Goal: Task Accomplishment & Management: Manage account settings

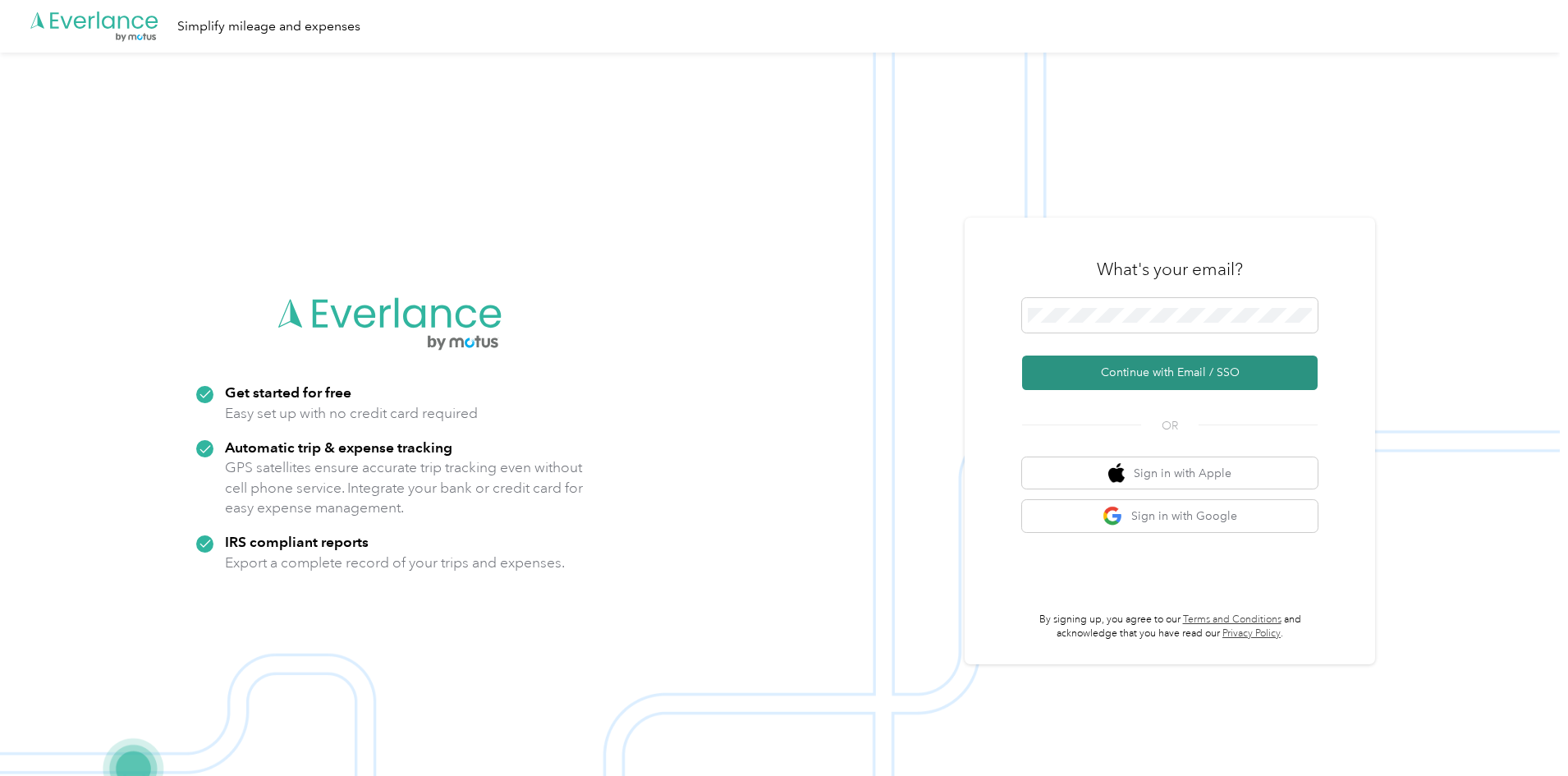
click at [1152, 382] on button "Continue with Email / SSO" at bounding box center [1170, 372] width 295 height 35
click at [1155, 378] on button "Continue with Email / SSO" at bounding box center [1170, 372] width 295 height 35
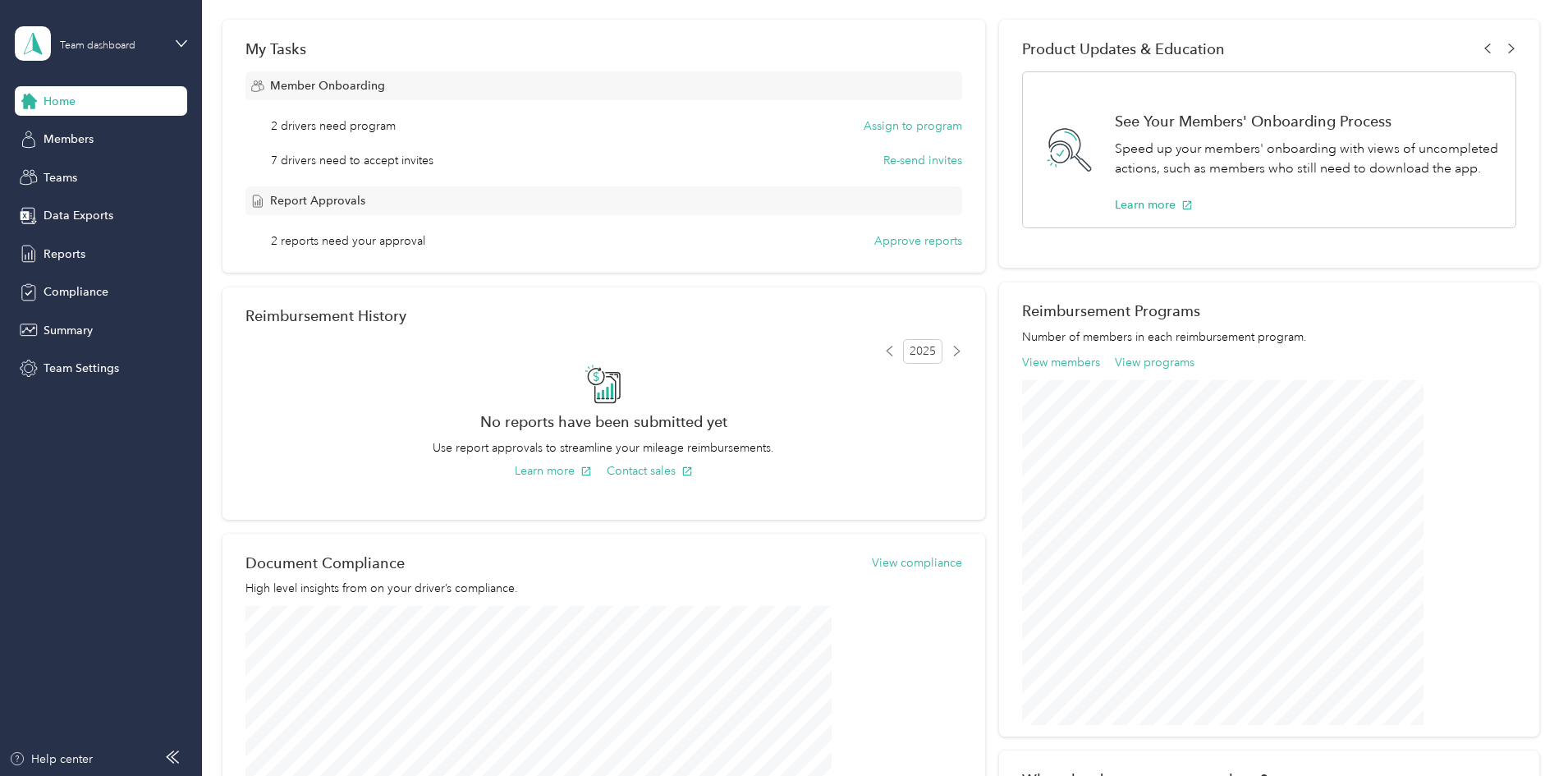
scroll to position [252, 0]
click at [908, 124] on button "Assign to program" at bounding box center [912, 124] width 98 height 17
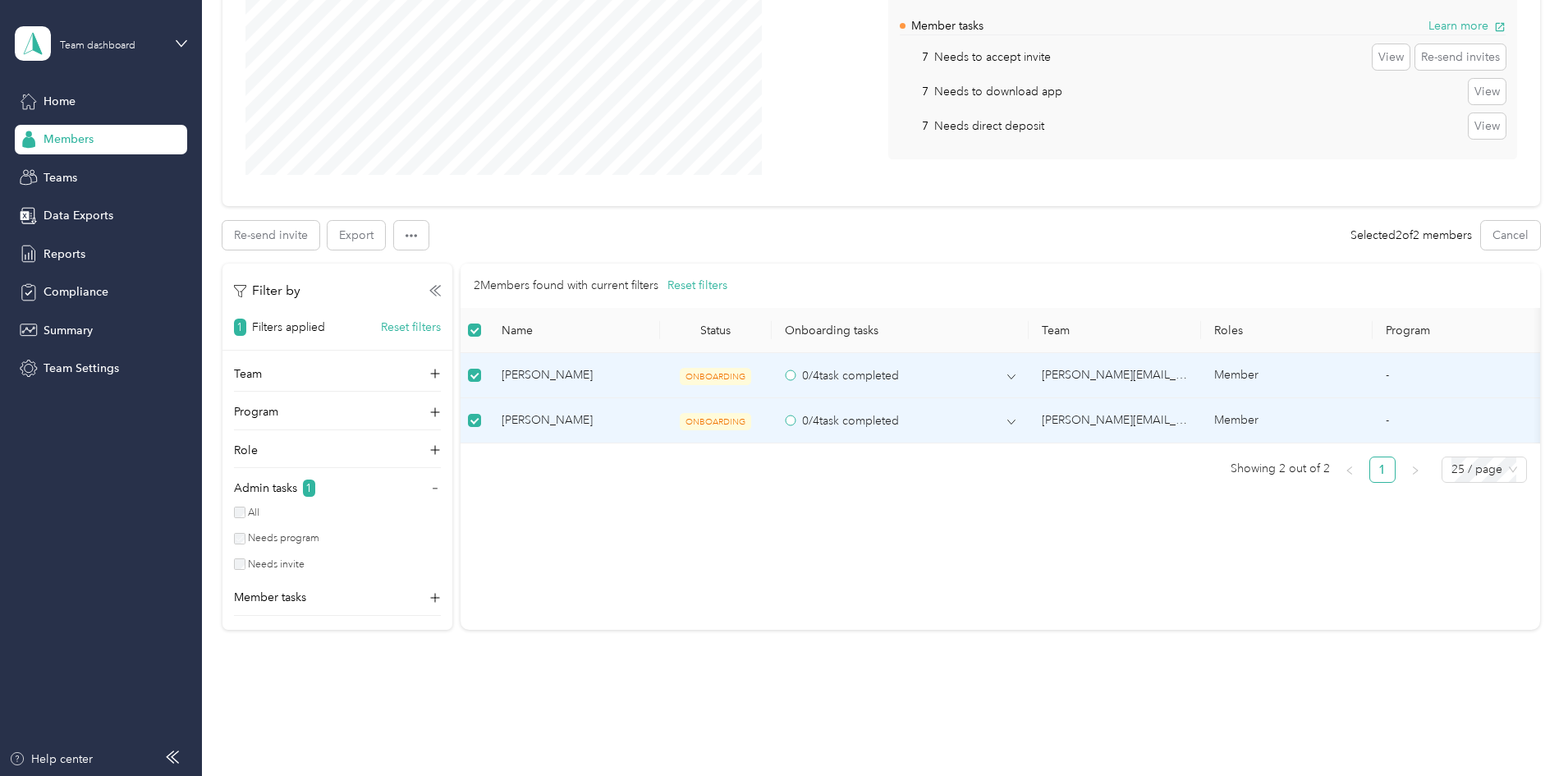
scroll to position [261, 0]
click at [756, 495] on div "2 Members found with current filters Reset filters Name Status Onboarding tasks…" at bounding box center [1000, 378] width 1079 height 232
click at [297, 487] on p "Admin tasks" at bounding box center [265, 487] width 63 height 17
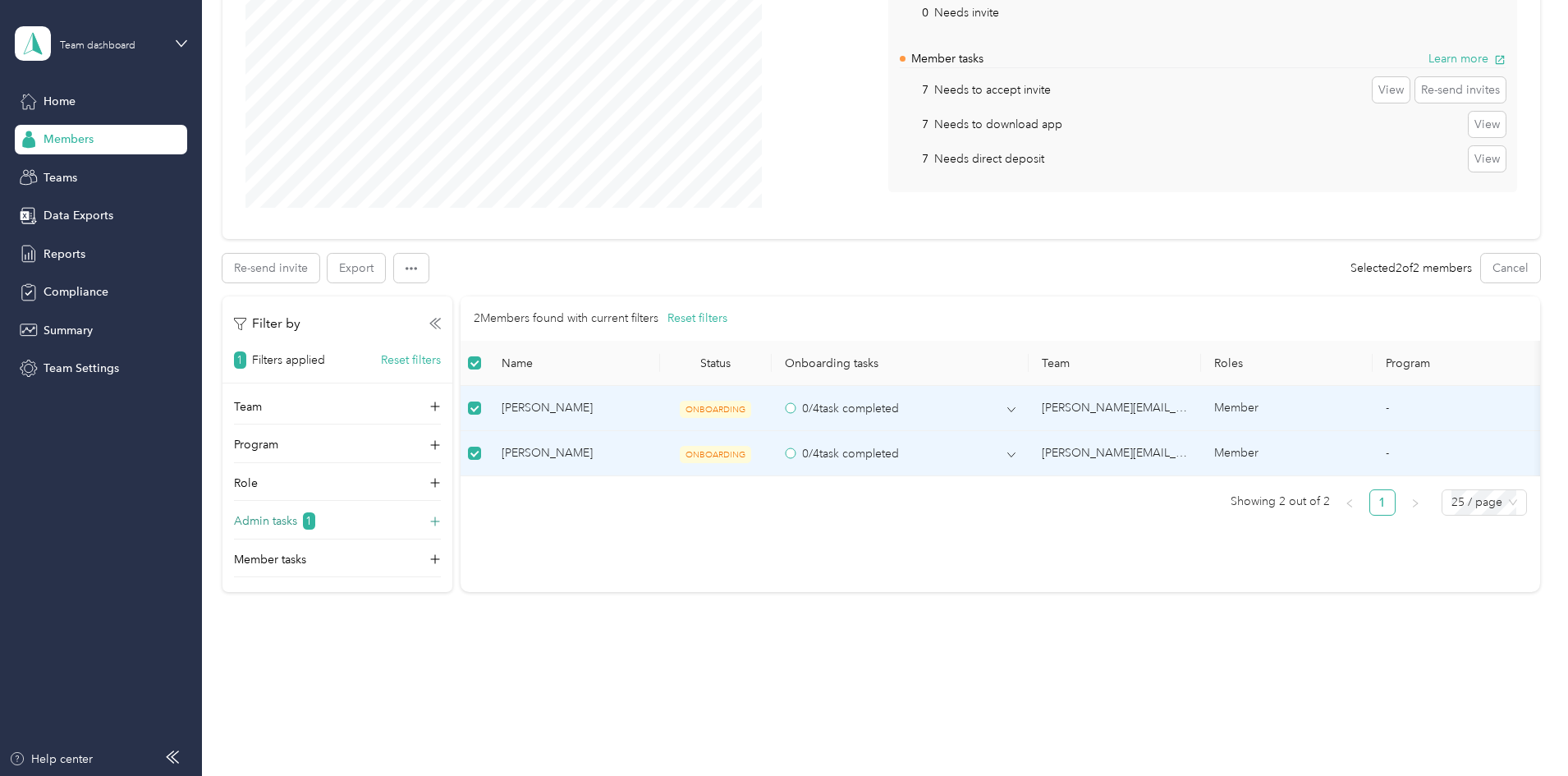
click at [316, 518] on span "1" at bounding box center [308, 520] width 12 height 17
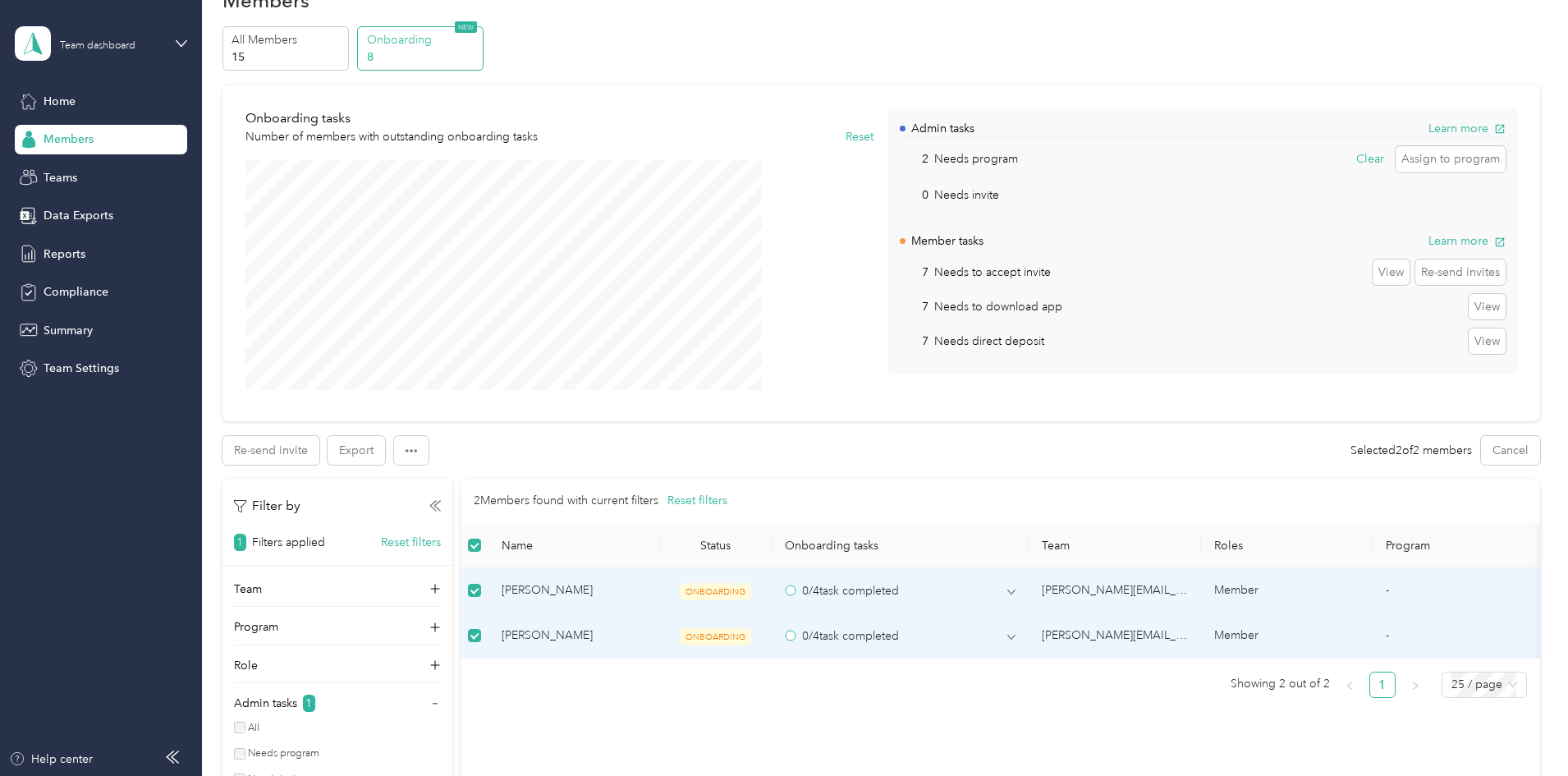
scroll to position [37, 0]
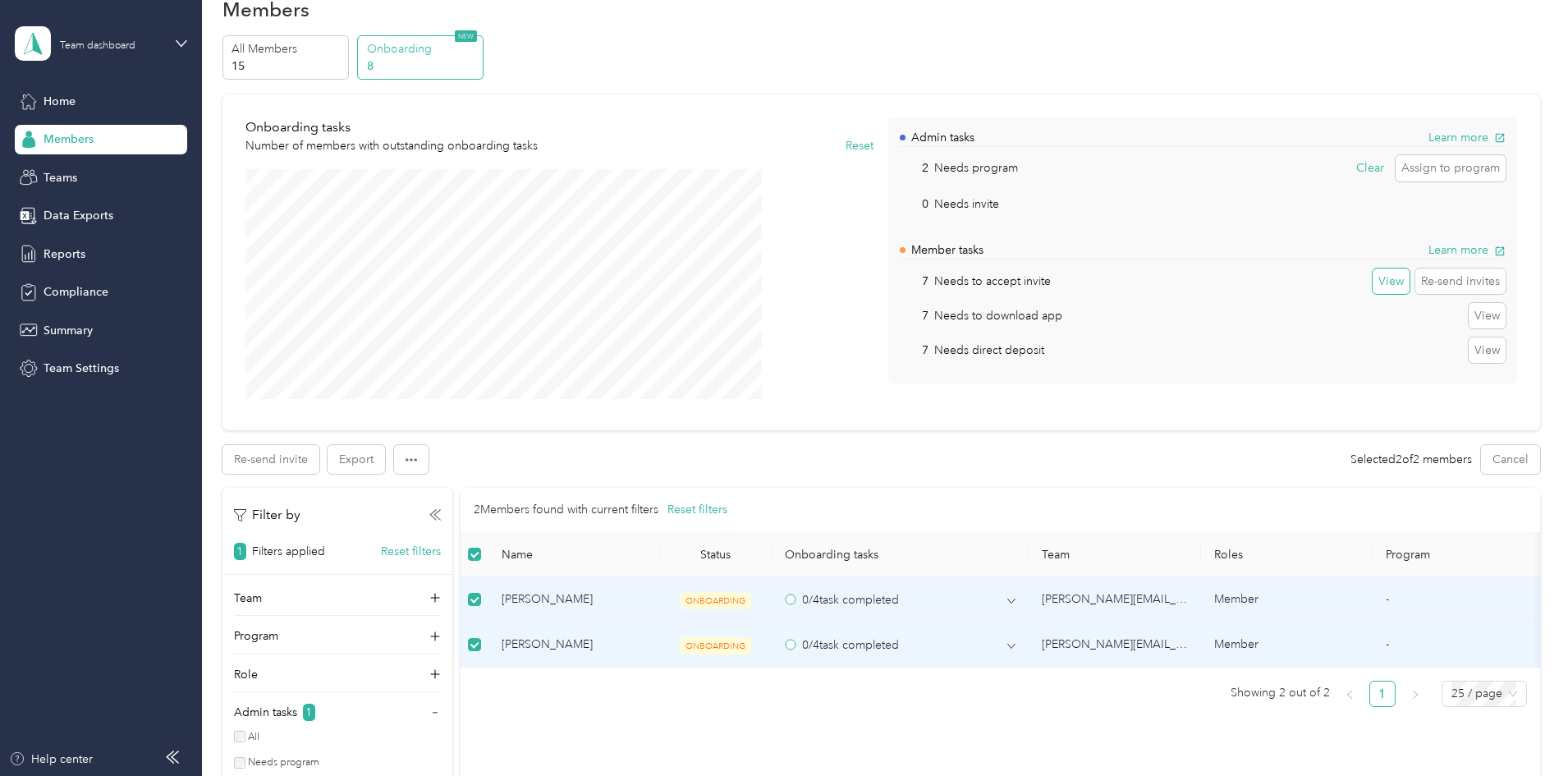
click at [1373, 278] on button "View" at bounding box center [1391, 282] width 37 height 27
click at [1469, 320] on button "View" at bounding box center [1487, 316] width 37 height 27
click at [1416, 287] on button "Re-send invites" at bounding box center [1461, 282] width 90 height 27
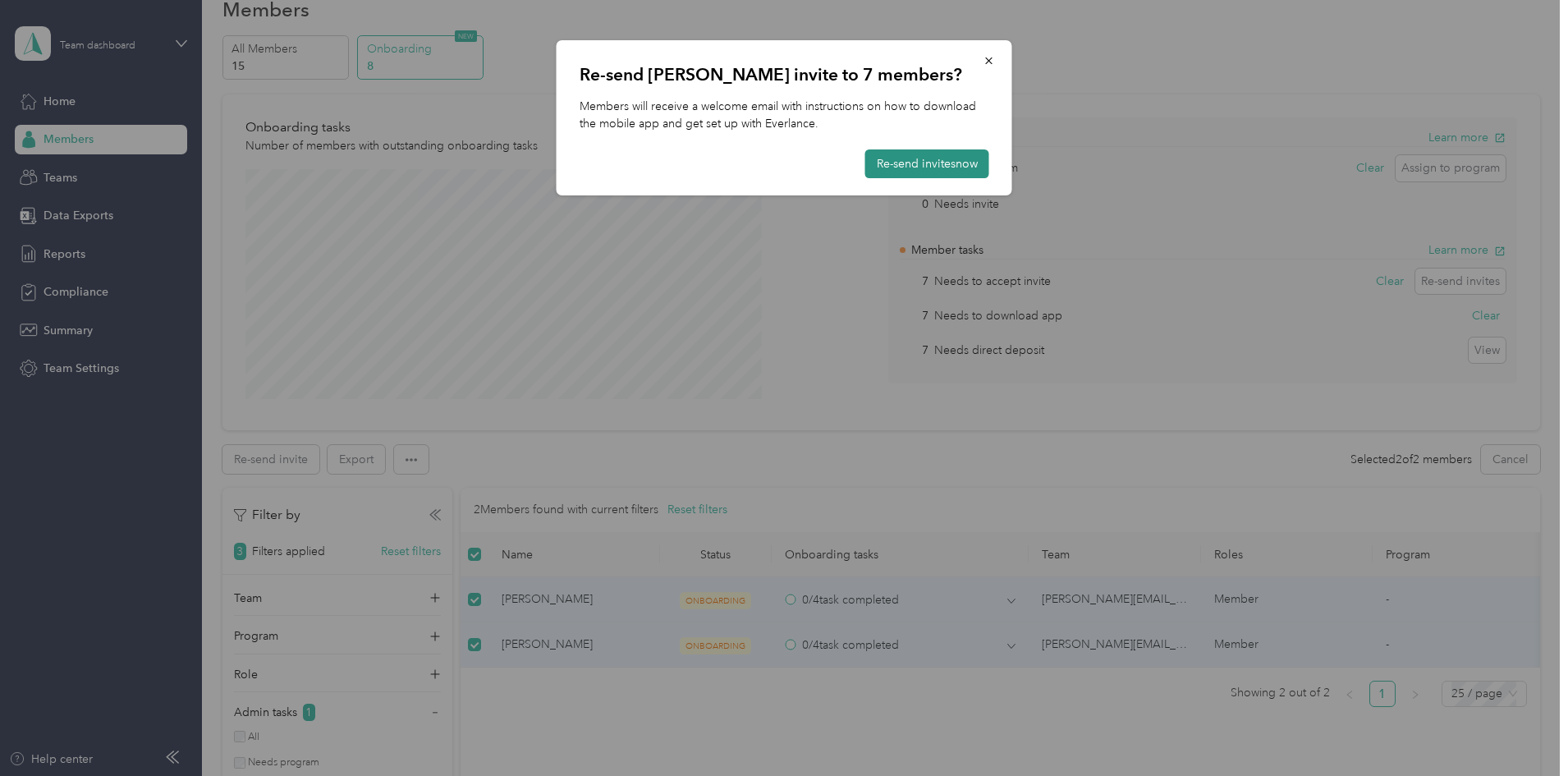
click at [903, 160] on button "Re-send invites now" at bounding box center [927, 163] width 124 height 28
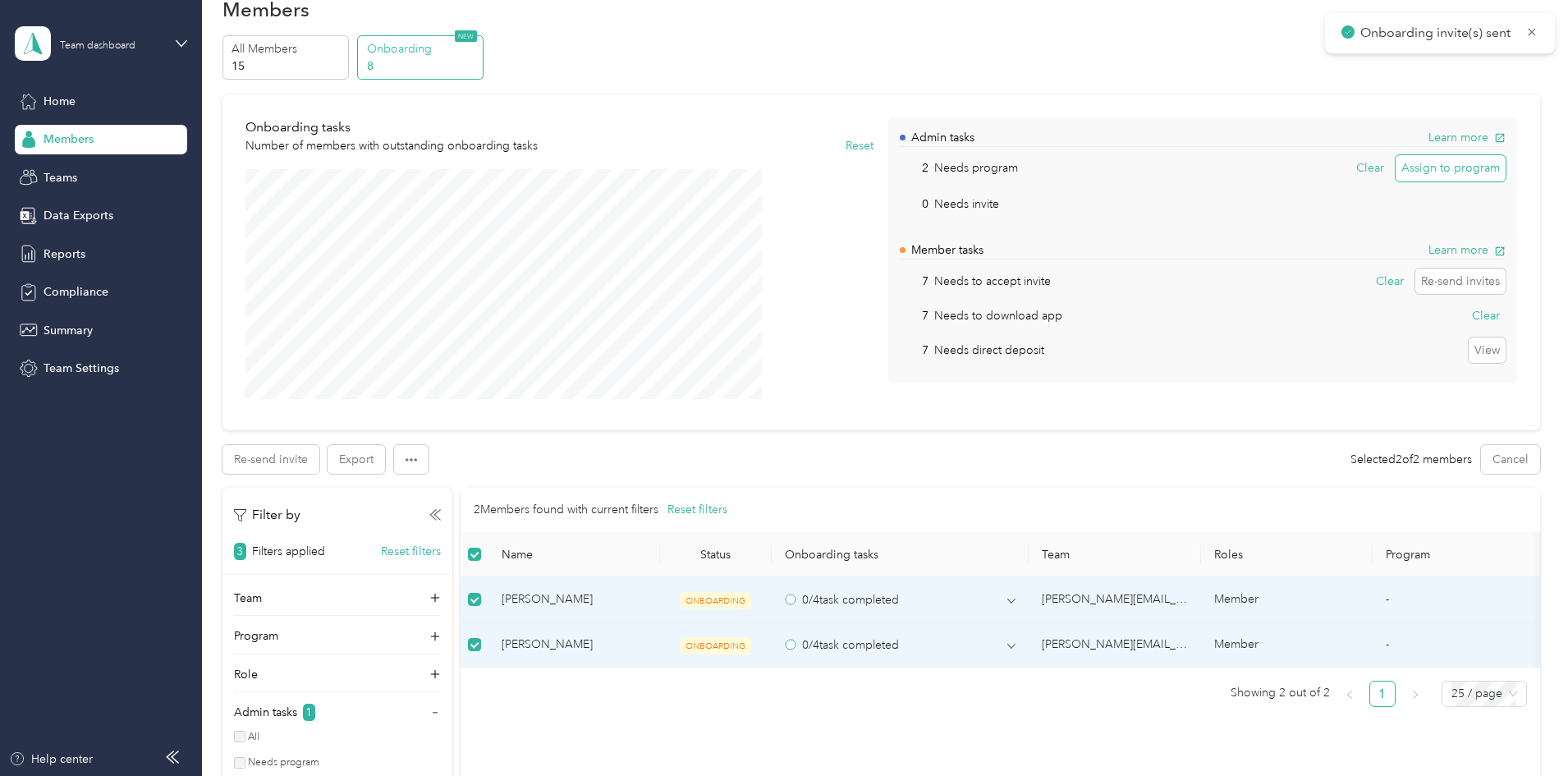
click at [1396, 166] on button "Assign to program" at bounding box center [1451, 168] width 110 height 27
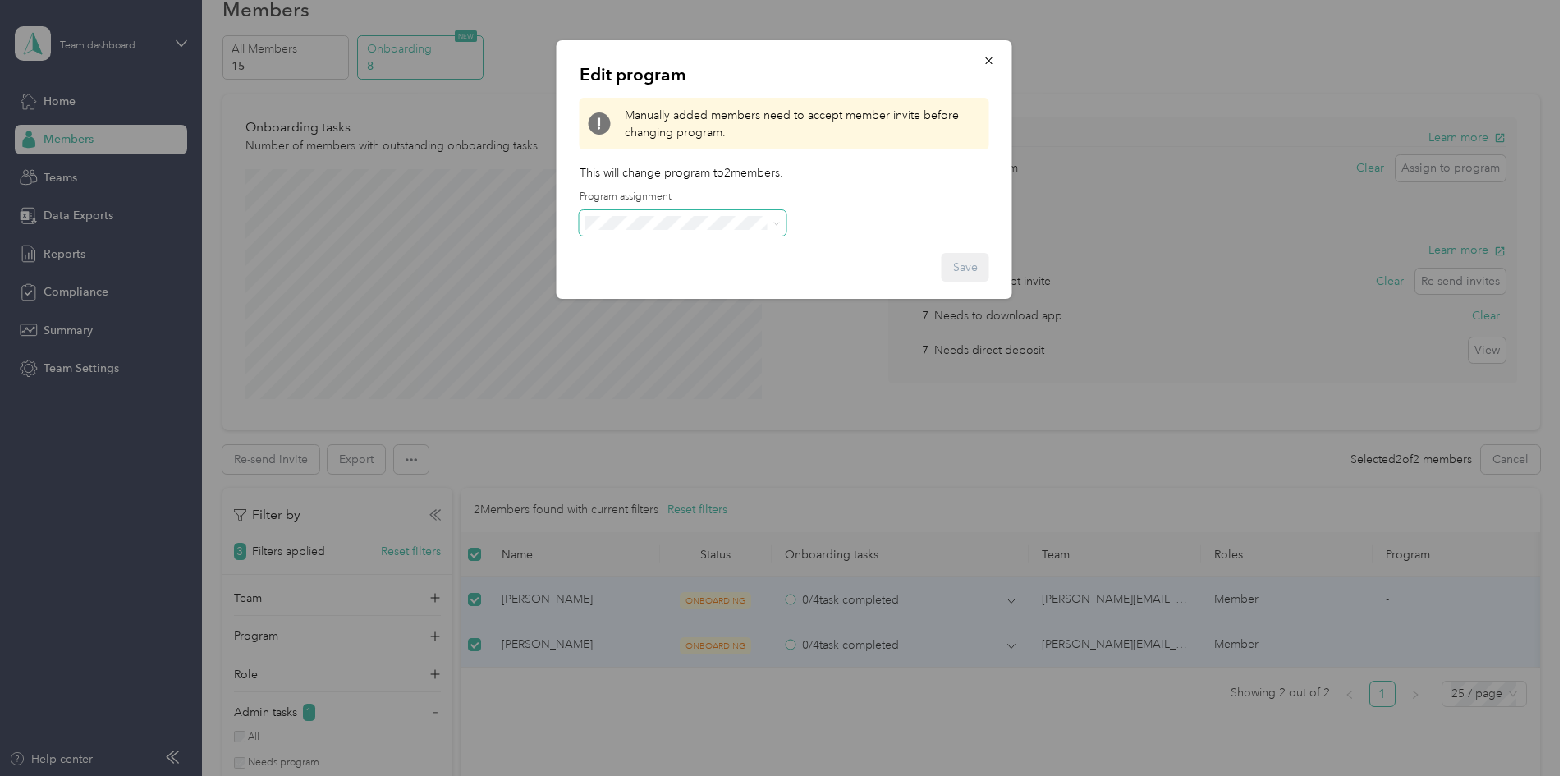
click at [772, 225] on span at bounding box center [774, 223] width 13 height 12
click at [987, 63] on icon "button" at bounding box center [989, 61] width 12 height 12
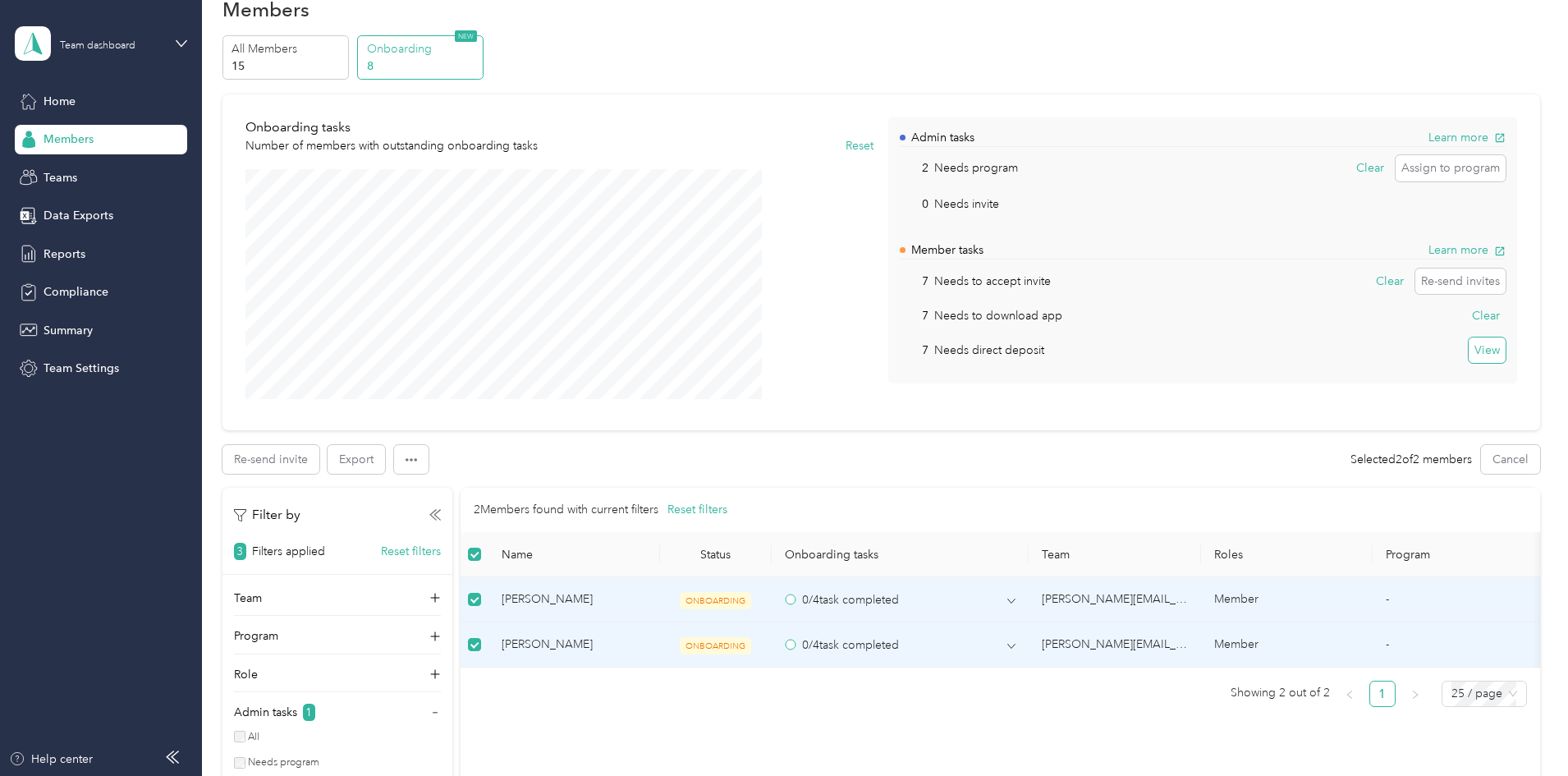
click at [1469, 359] on button "View" at bounding box center [1487, 350] width 37 height 27
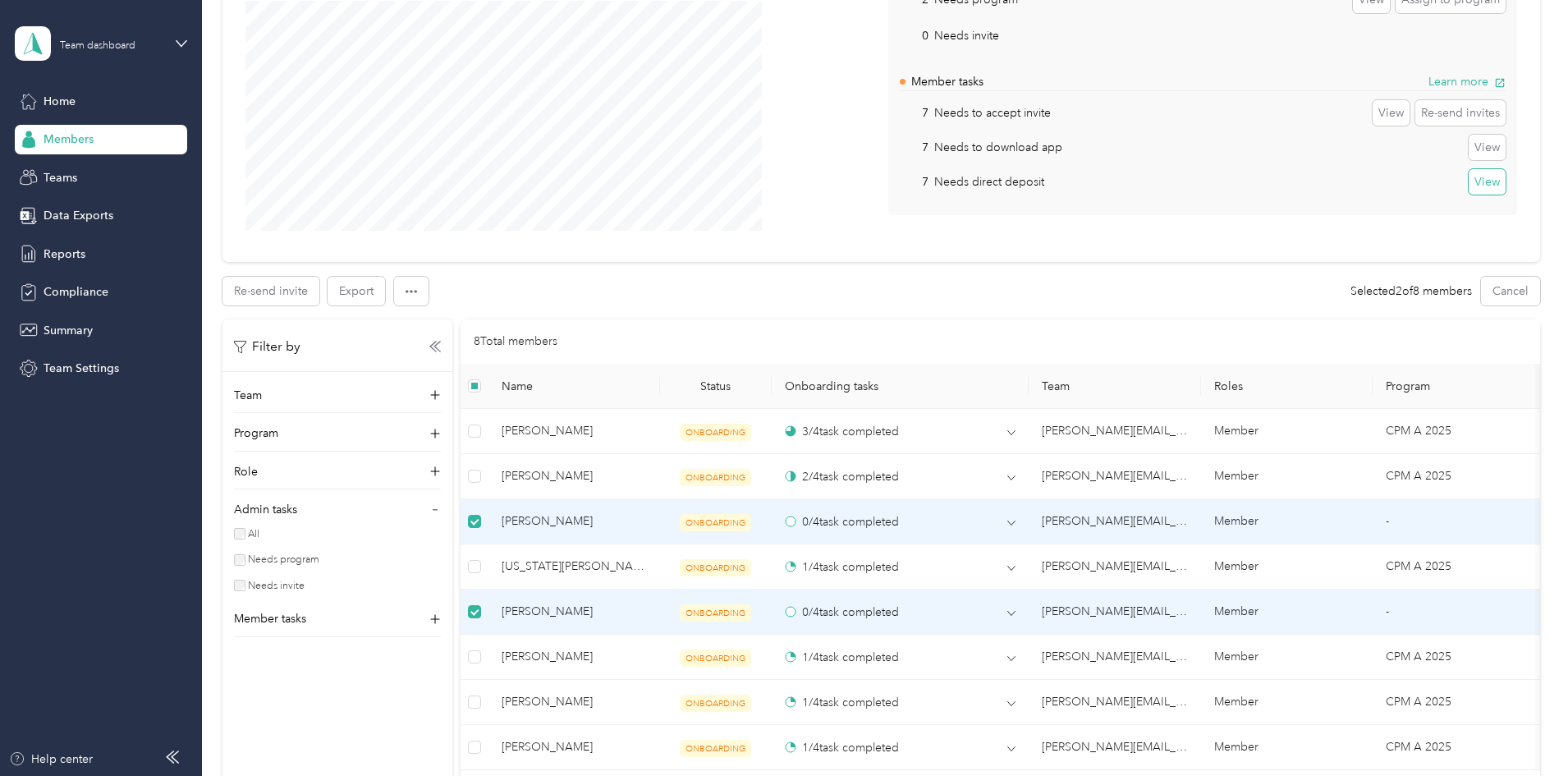
scroll to position [195, 0]
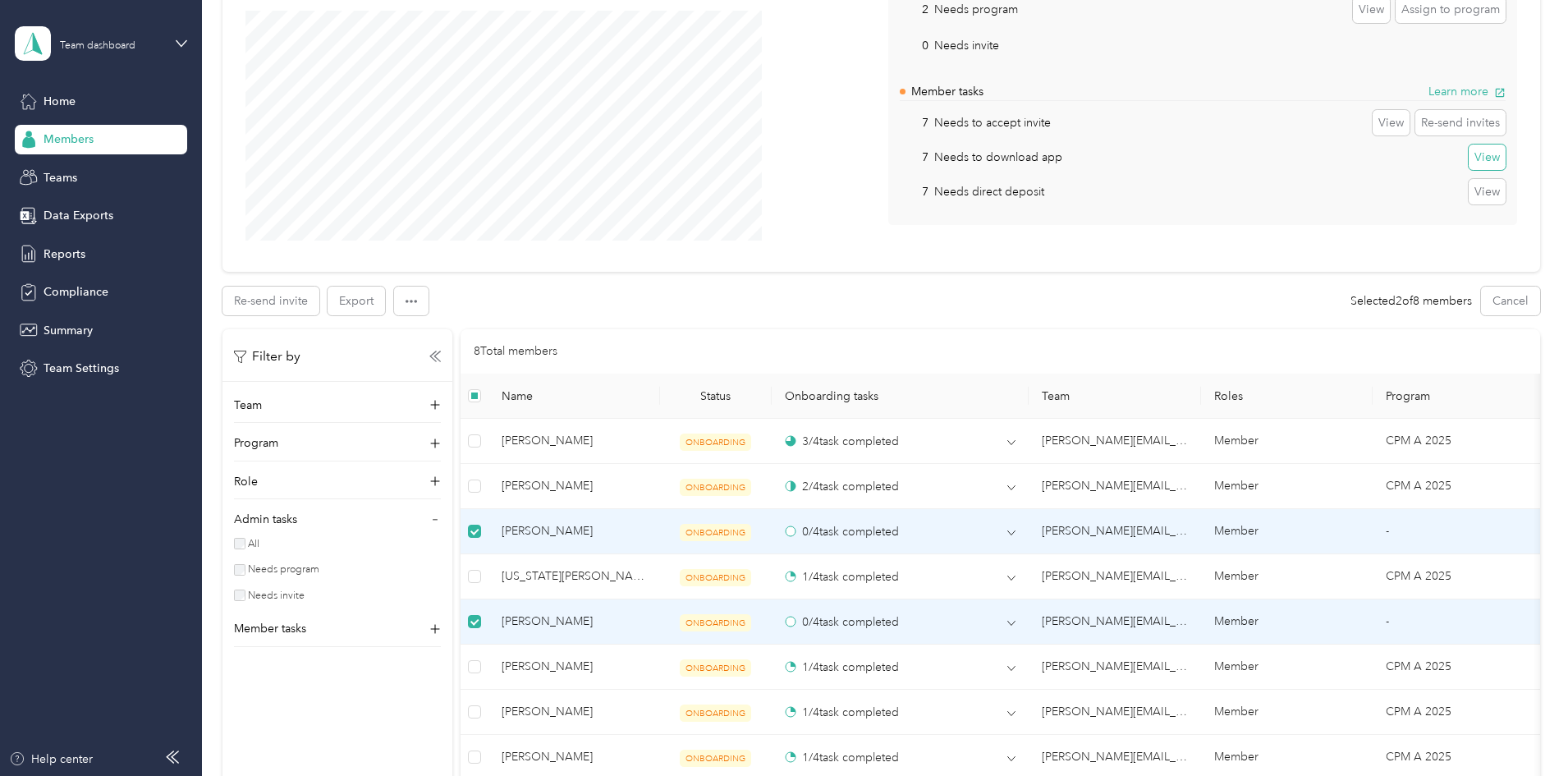
click at [1469, 155] on button "View" at bounding box center [1487, 157] width 37 height 27
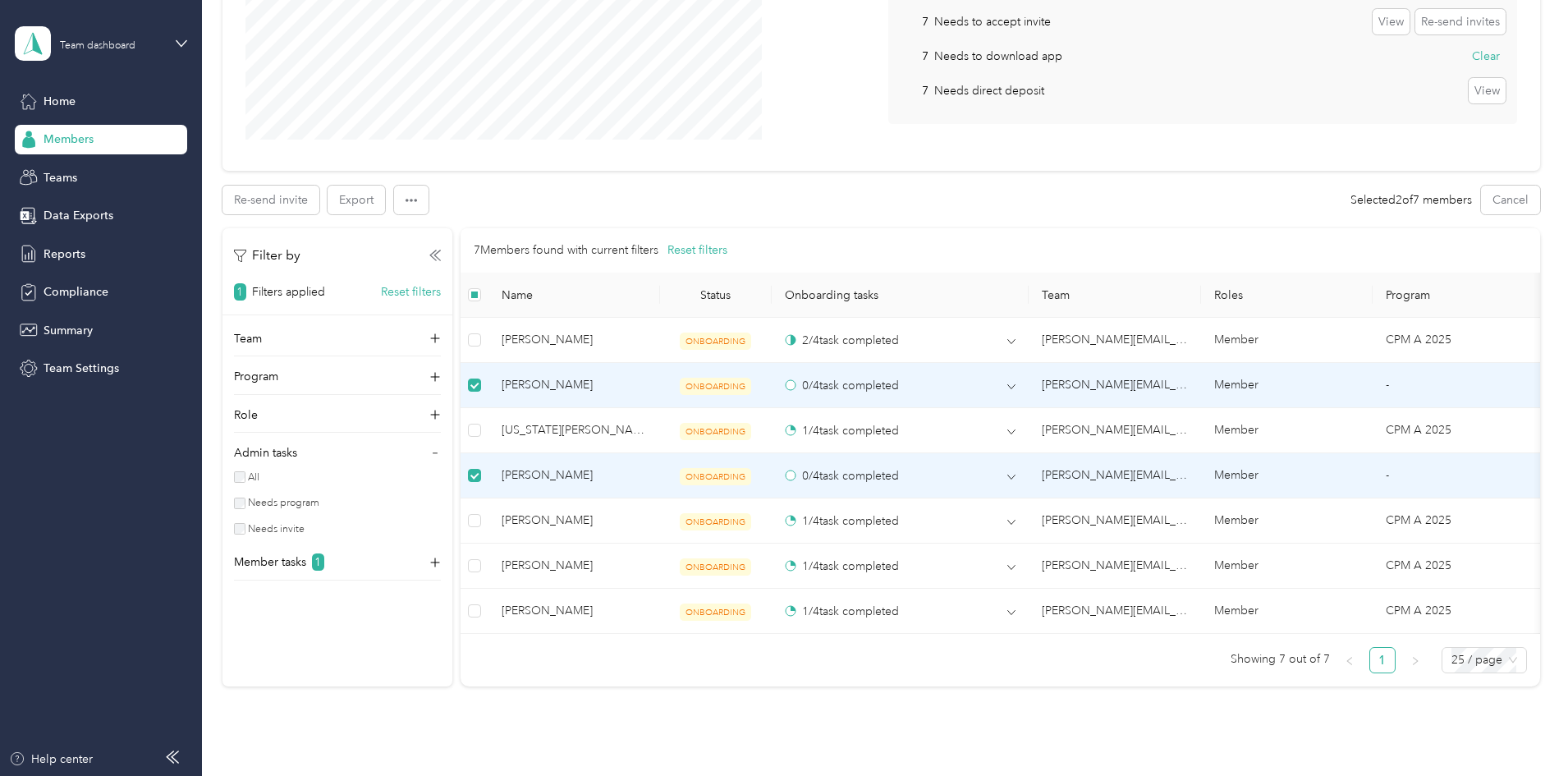
scroll to position [316, 0]
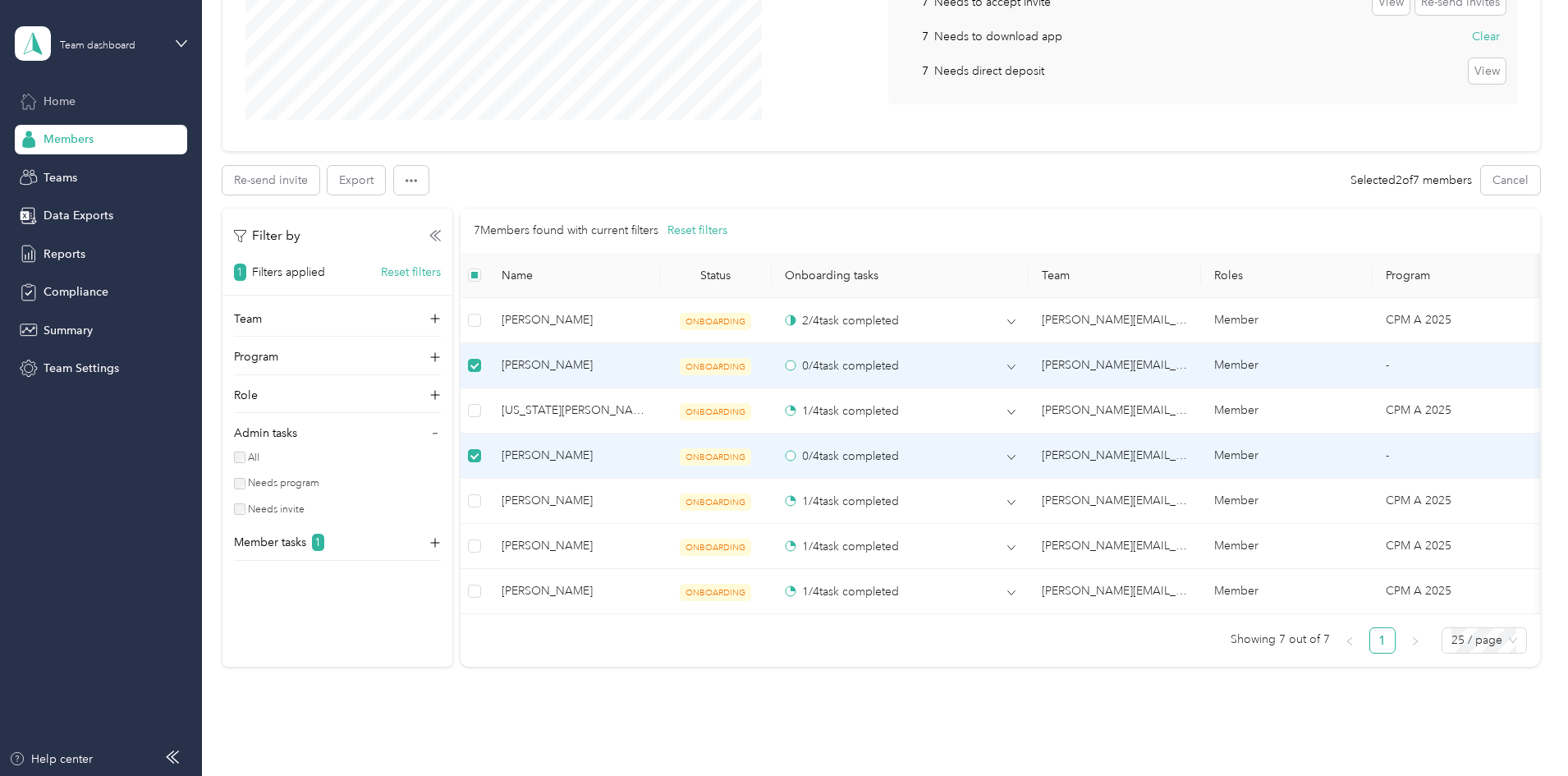
click at [56, 98] on span "Home" at bounding box center [59, 101] width 32 height 17
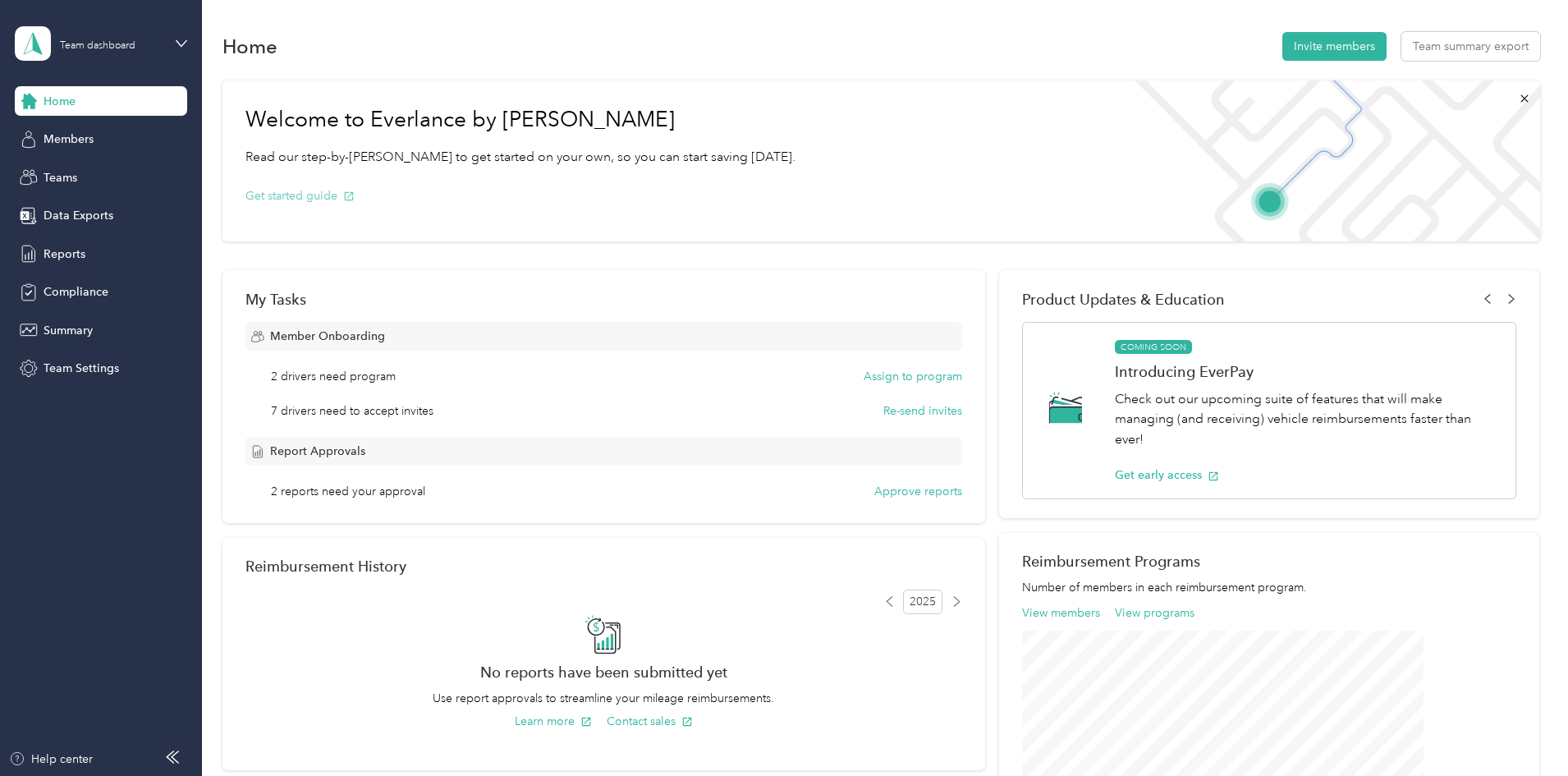
click at [355, 194] on button "Get started guide" at bounding box center [300, 195] width 109 height 17
